Goal: Navigation & Orientation: Find specific page/section

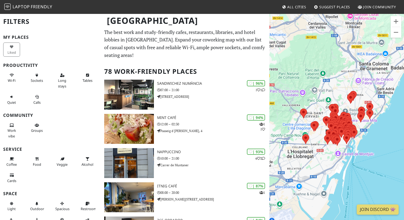
click at [291, 7] on span "All Cities" at bounding box center [297, 7] width 19 height 5
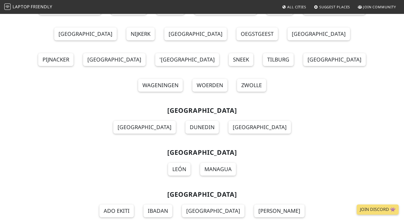
scroll to position [4892, 0]
